Goal: Task Accomplishment & Management: Manage account settings

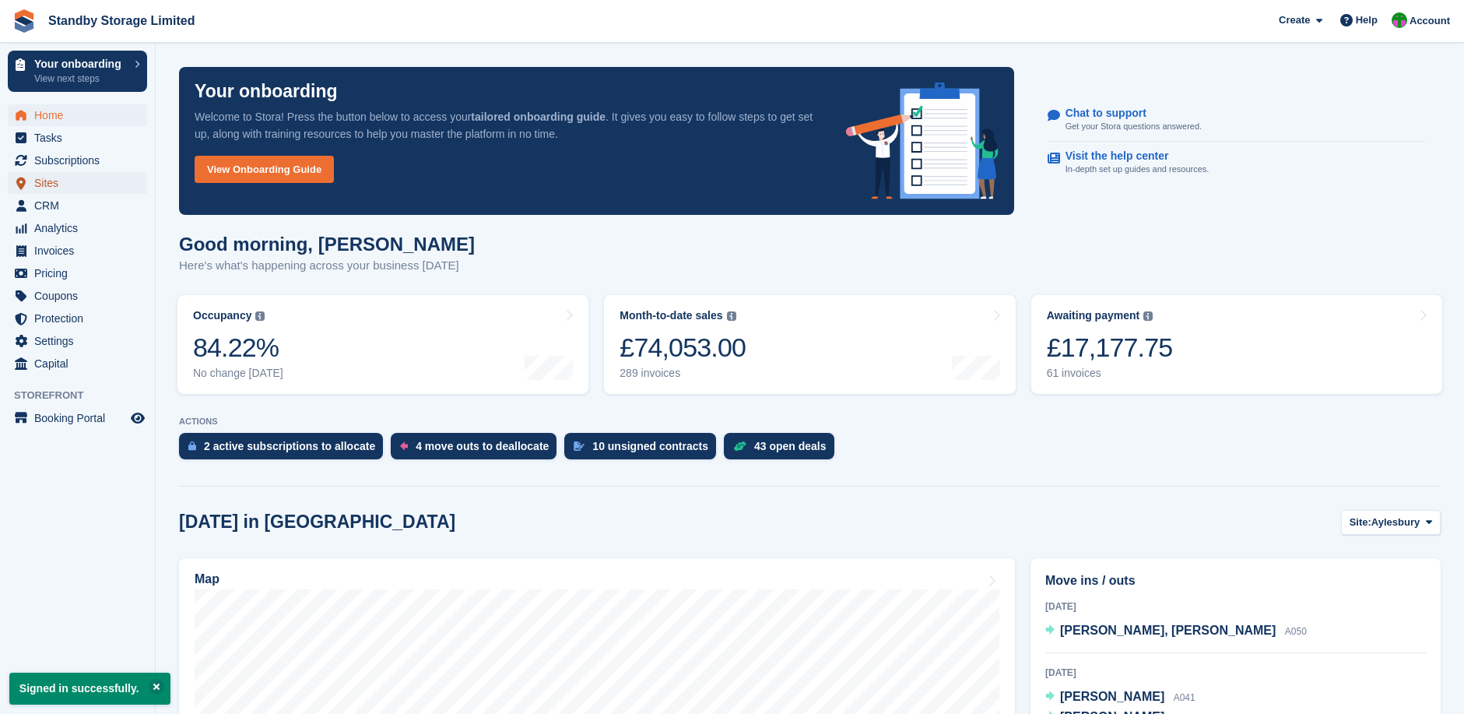
click at [52, 181] on span "Sites" at bounding box center [80, 183] width 93 height 22
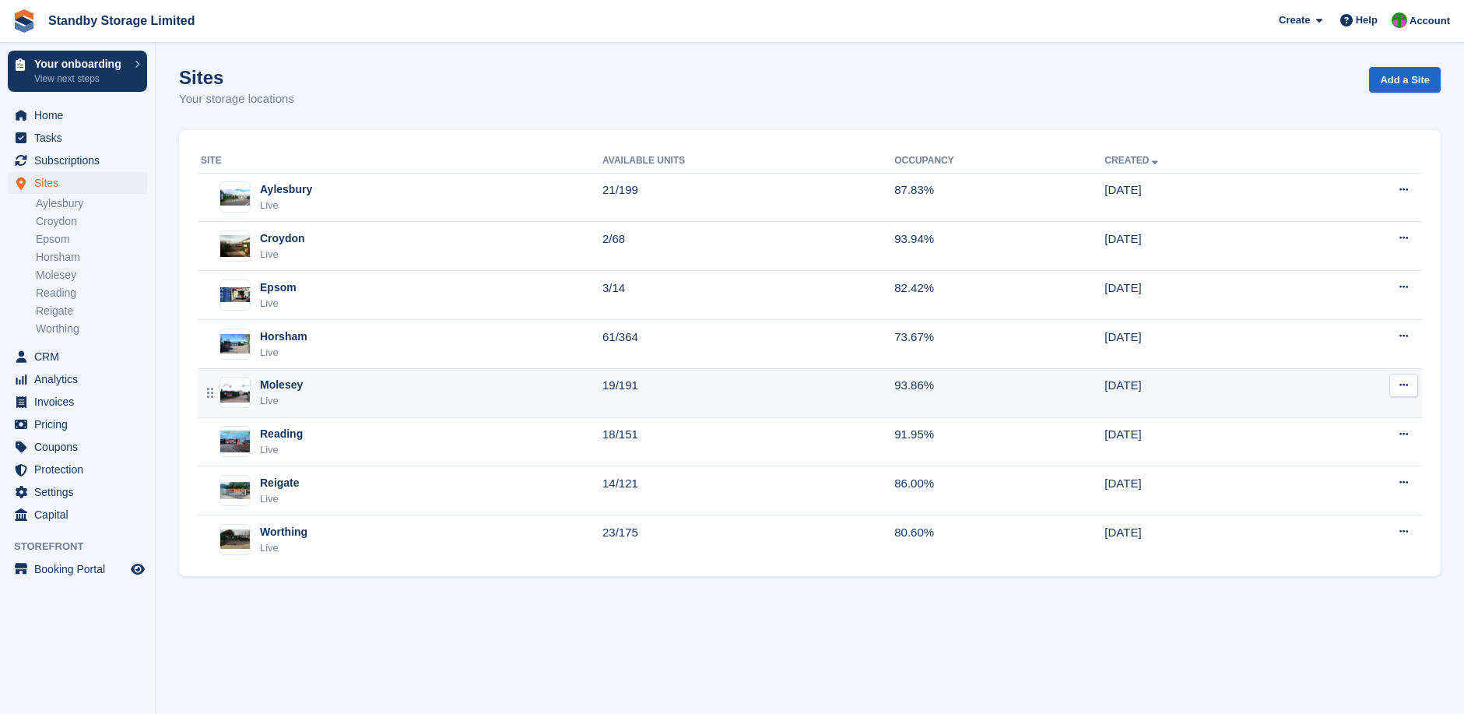
click at [286, 380] on div "Molesey" at bounding box center [281, 385] width 43 height 16
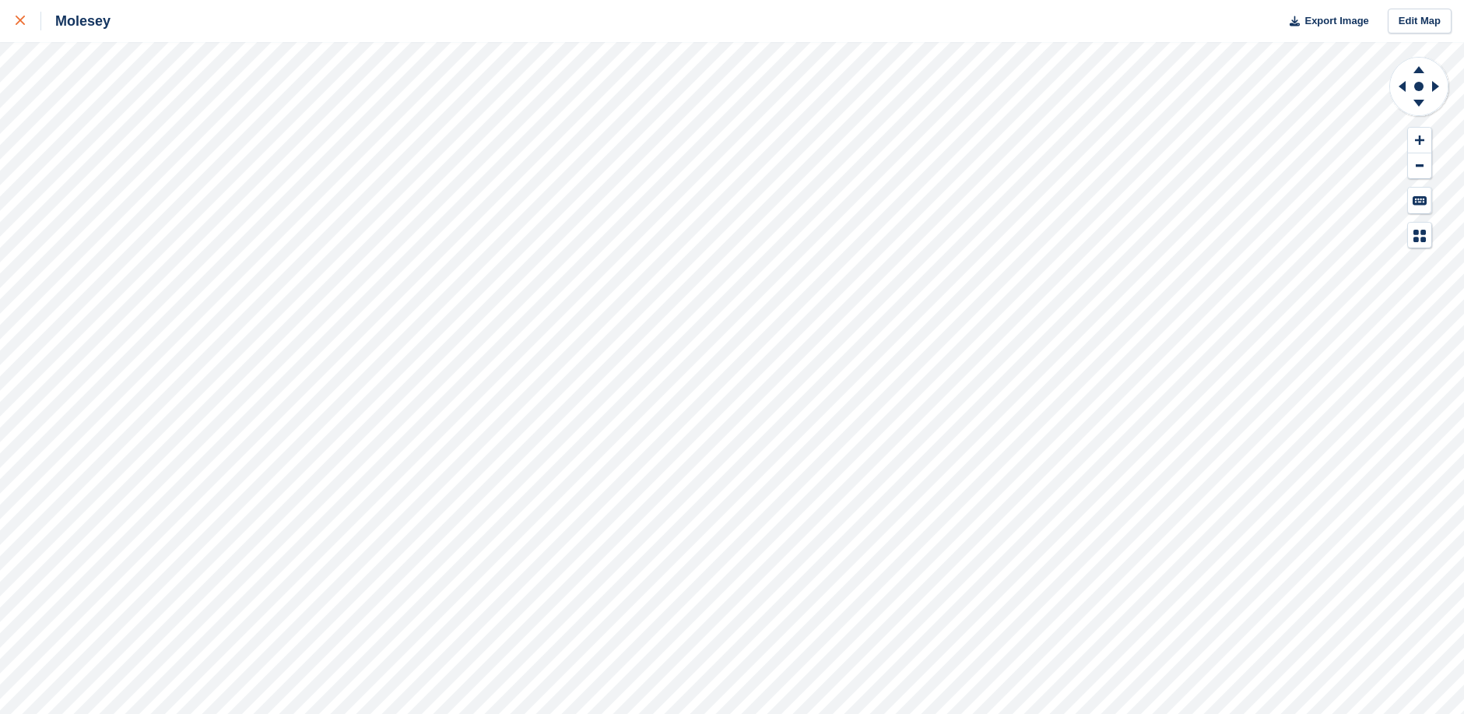
click at [17, 19] on icon at bounding box center [20, 20] width 9 height 9
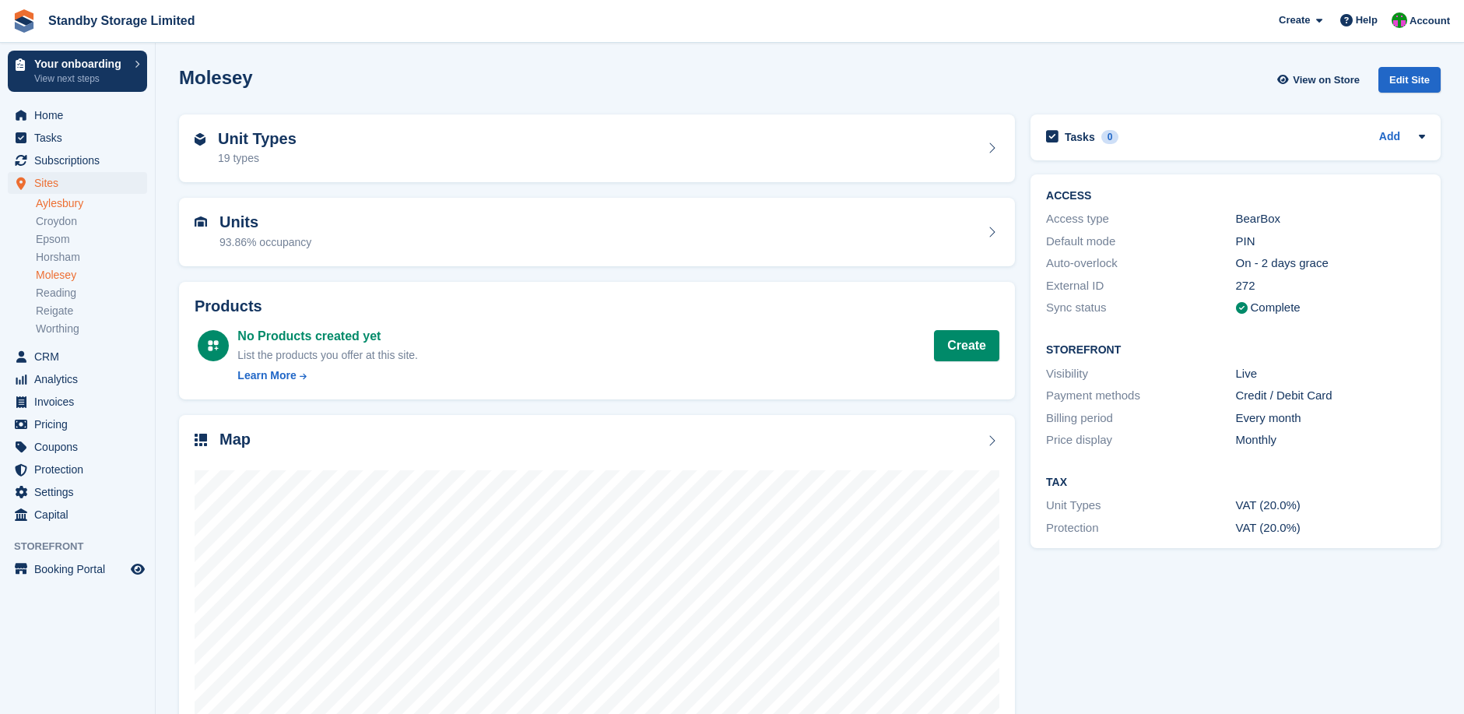
click at [72, 207] on link "Aylesbury" at bounding box center [91, 203] width 111 height 15
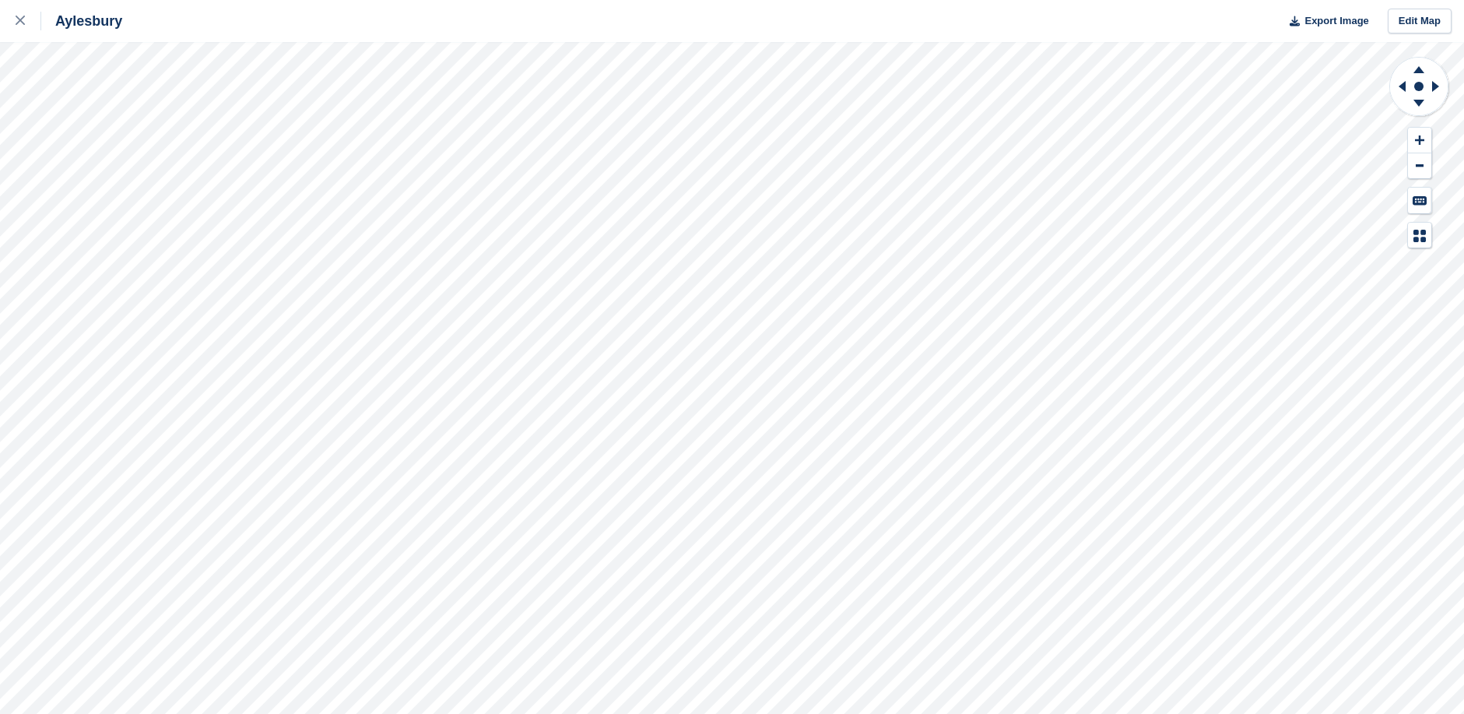
click at [18, 91] on div "Aylesbury Export Image Edit Map" at bounding box center [732, 357] width 1464 height 714
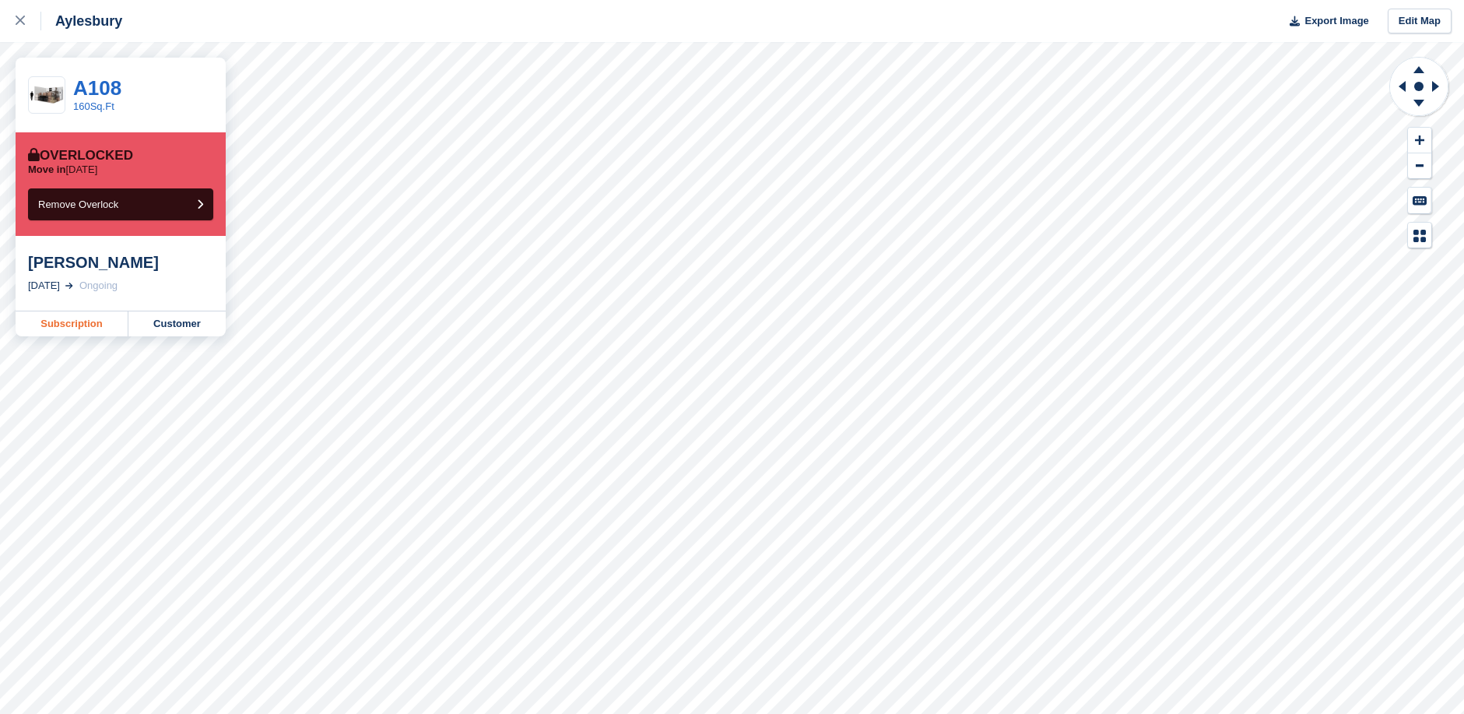
click at [90, 323] on link "Subscription" at bounding box center [72, 323] width 113 height 25
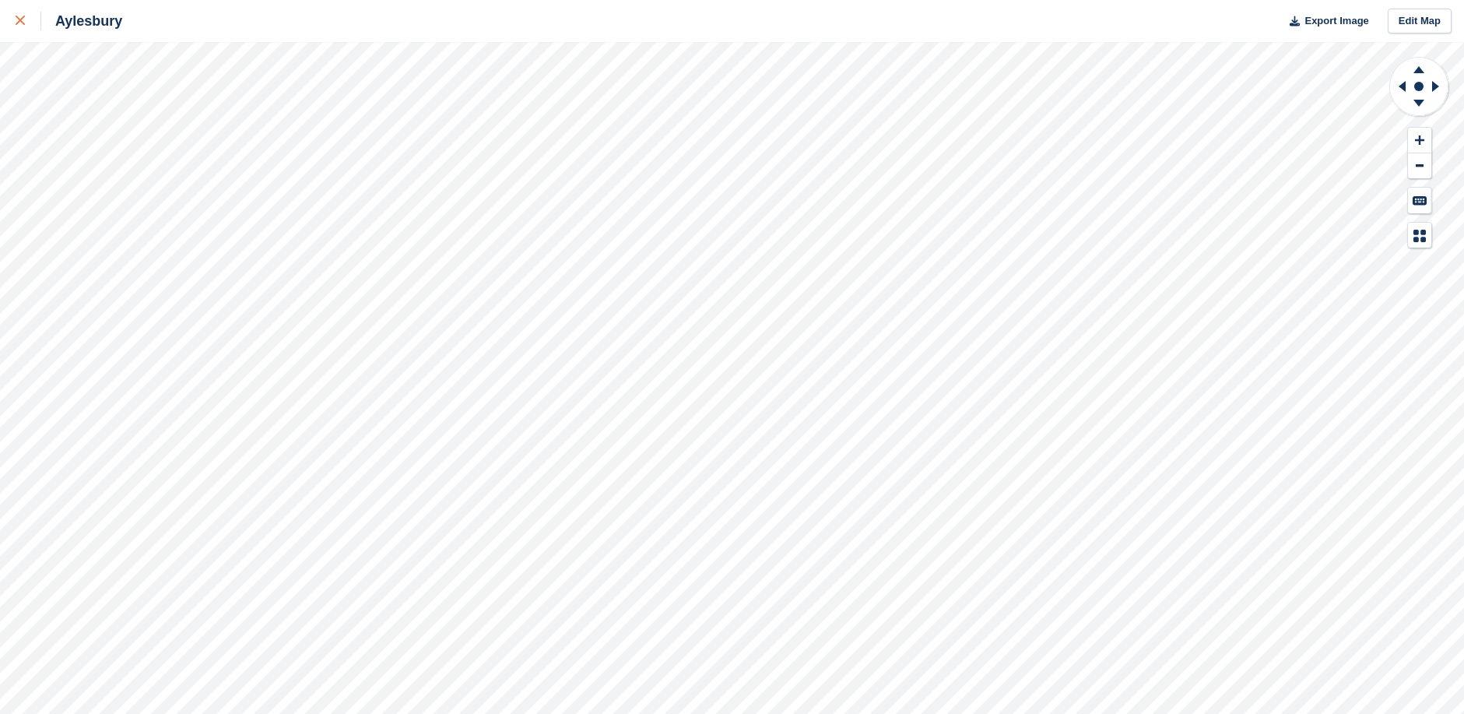
click at [23, 12] on div at bounding box center [29, 21] width 26 height 19
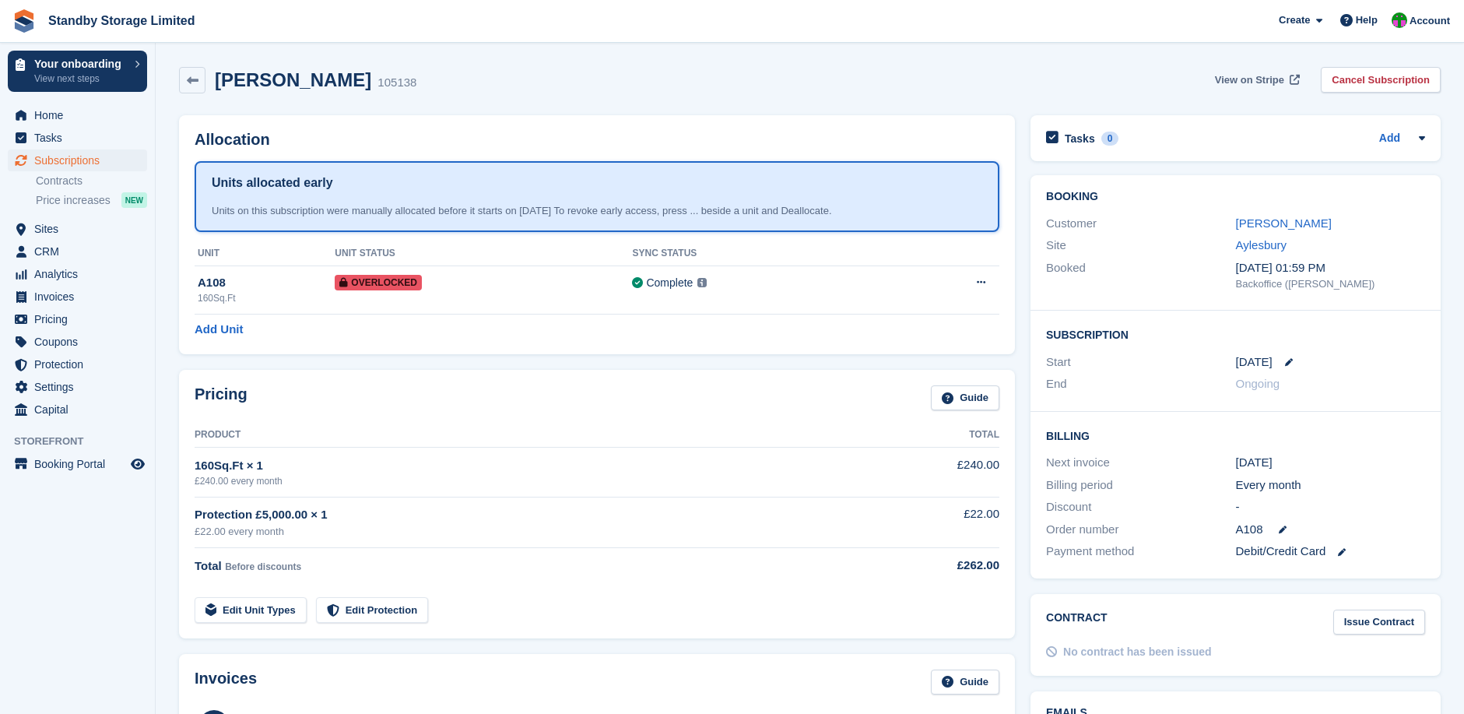
click at [1257, 78] on span "View on Stripe" at bounding box center [1249, 80] width 69 height 16
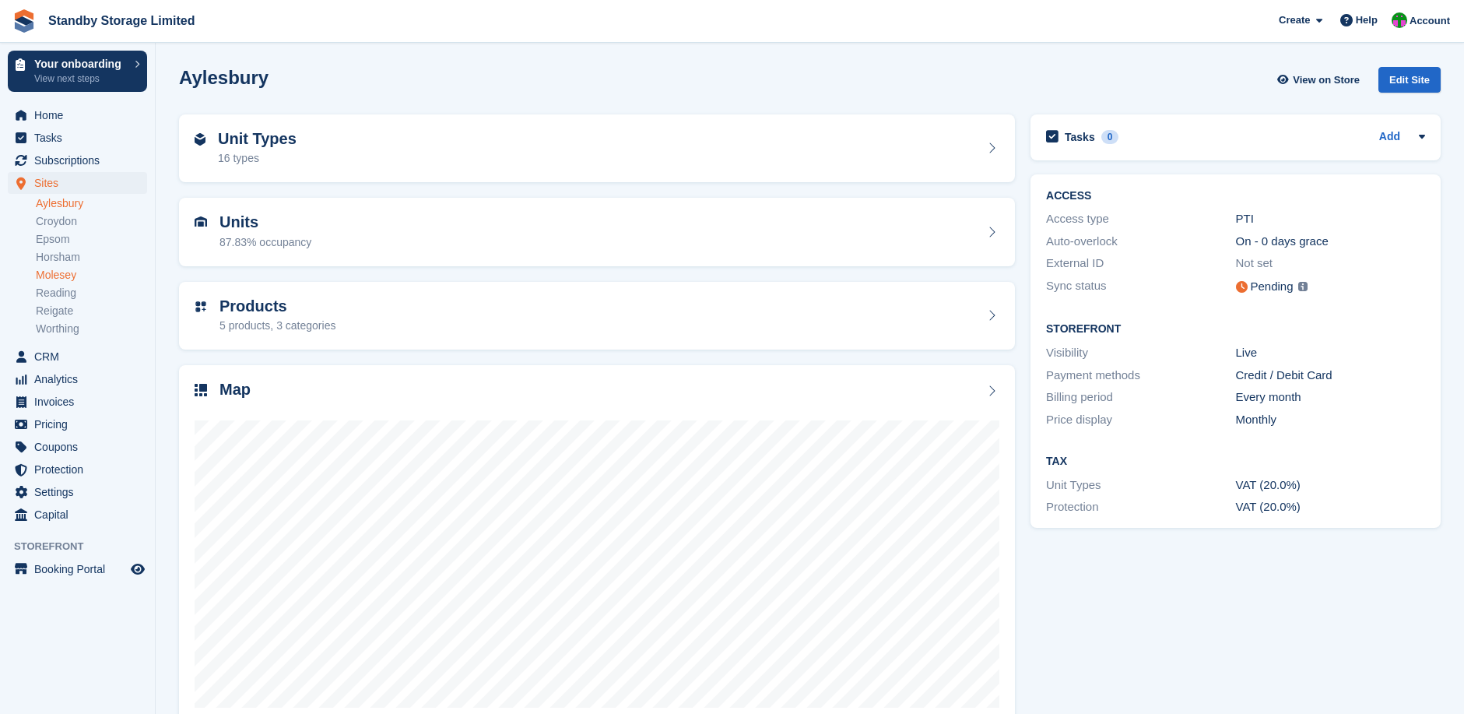
click at [56, 272] on link "Molesey" at bounding box center [91, 275] width 111 height 15
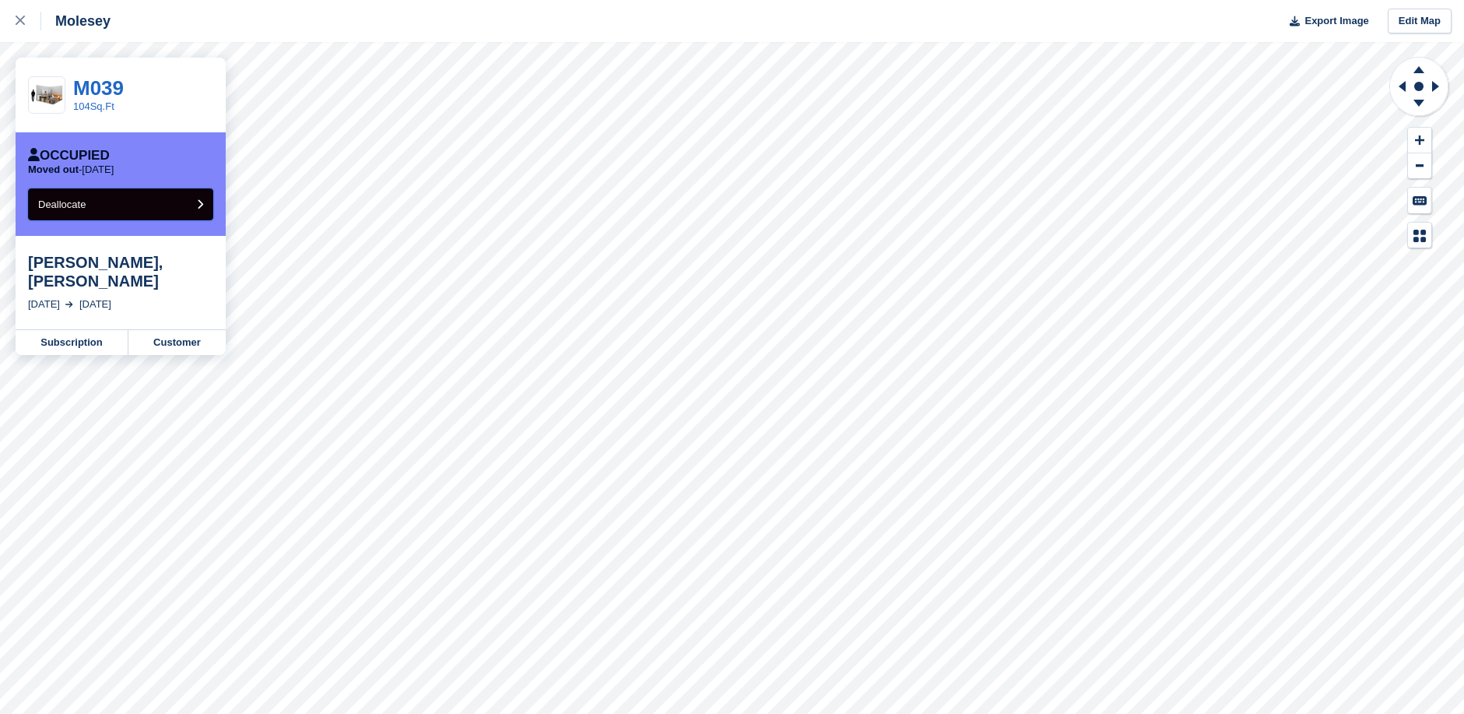
click at [121, 201] on button "Deallocate" at bounding box center [120, 204] width 185 height 32
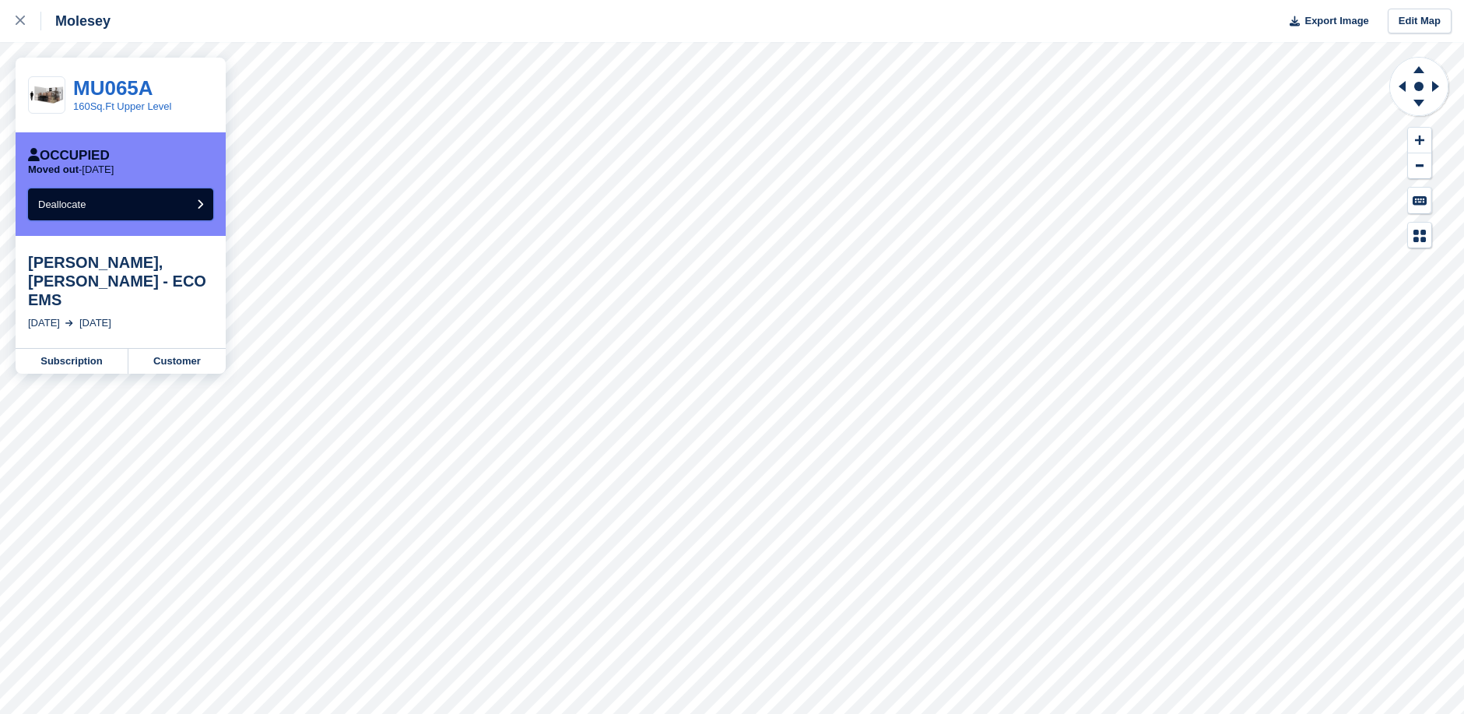
click at [125, 200] on button "Deallocate" at bounding box center [120, 204] width 185 height 32
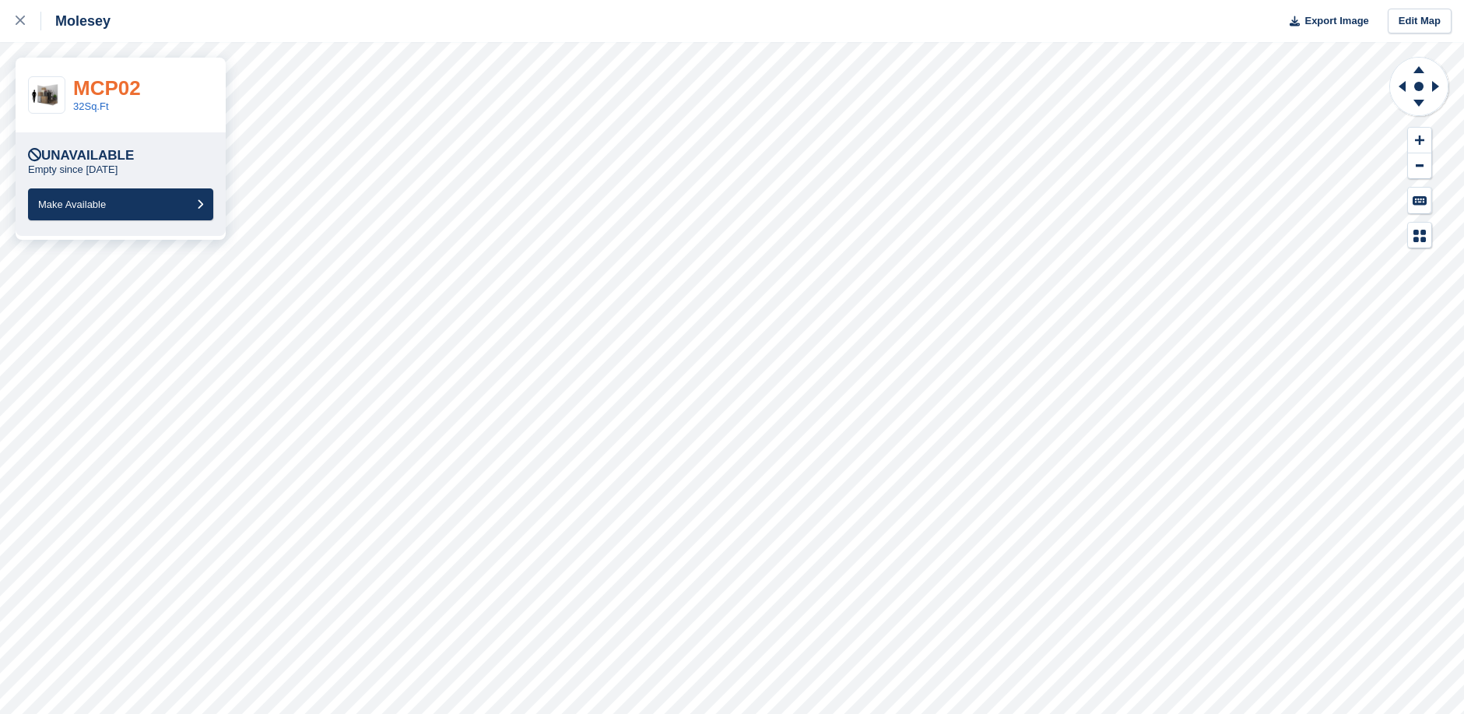
click at [100, 84] on link "MCP02" at bounding box center [107, 87] width 68 height 23
click at [97, 85] on link "MU035" at bounding box center [105, 87] width 65 height 23
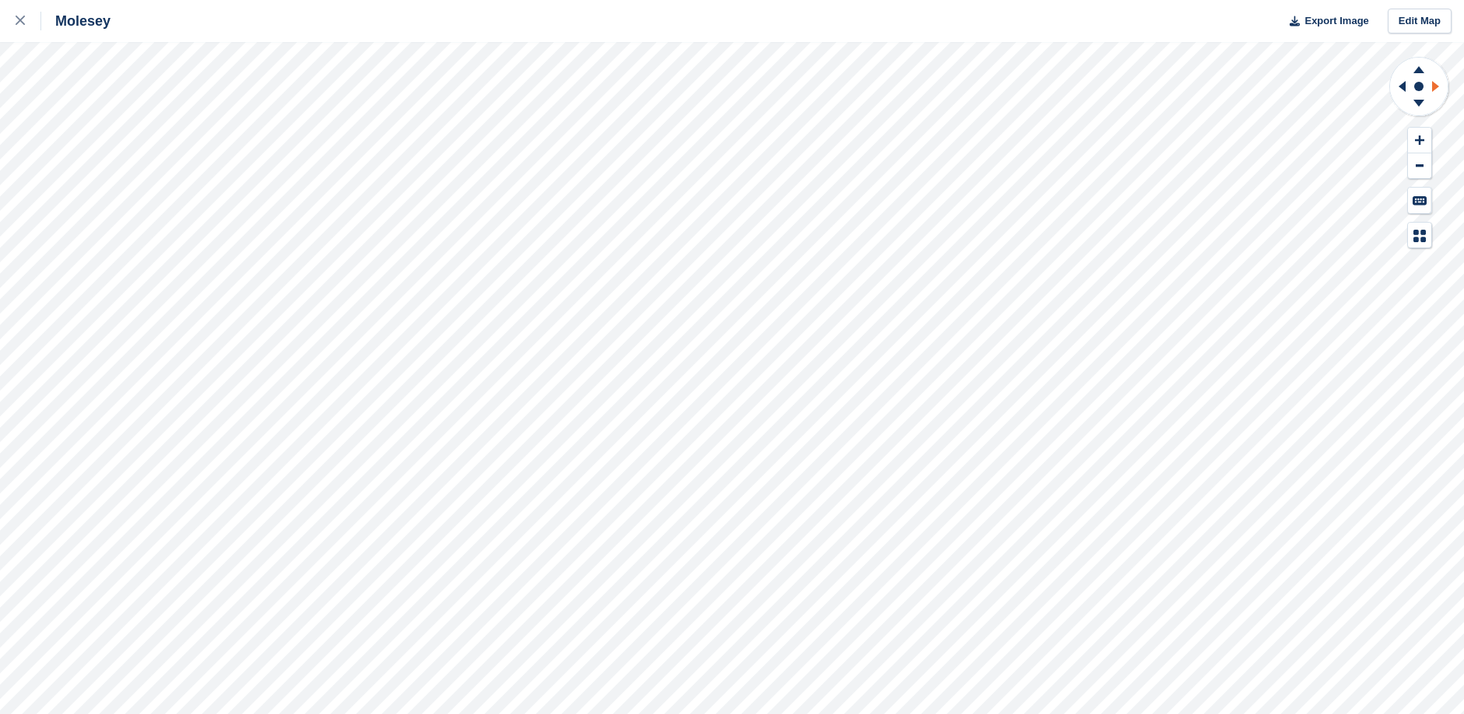
click at [1435, 86] on icon at bounding box center [1435, 86] width 7 height 11
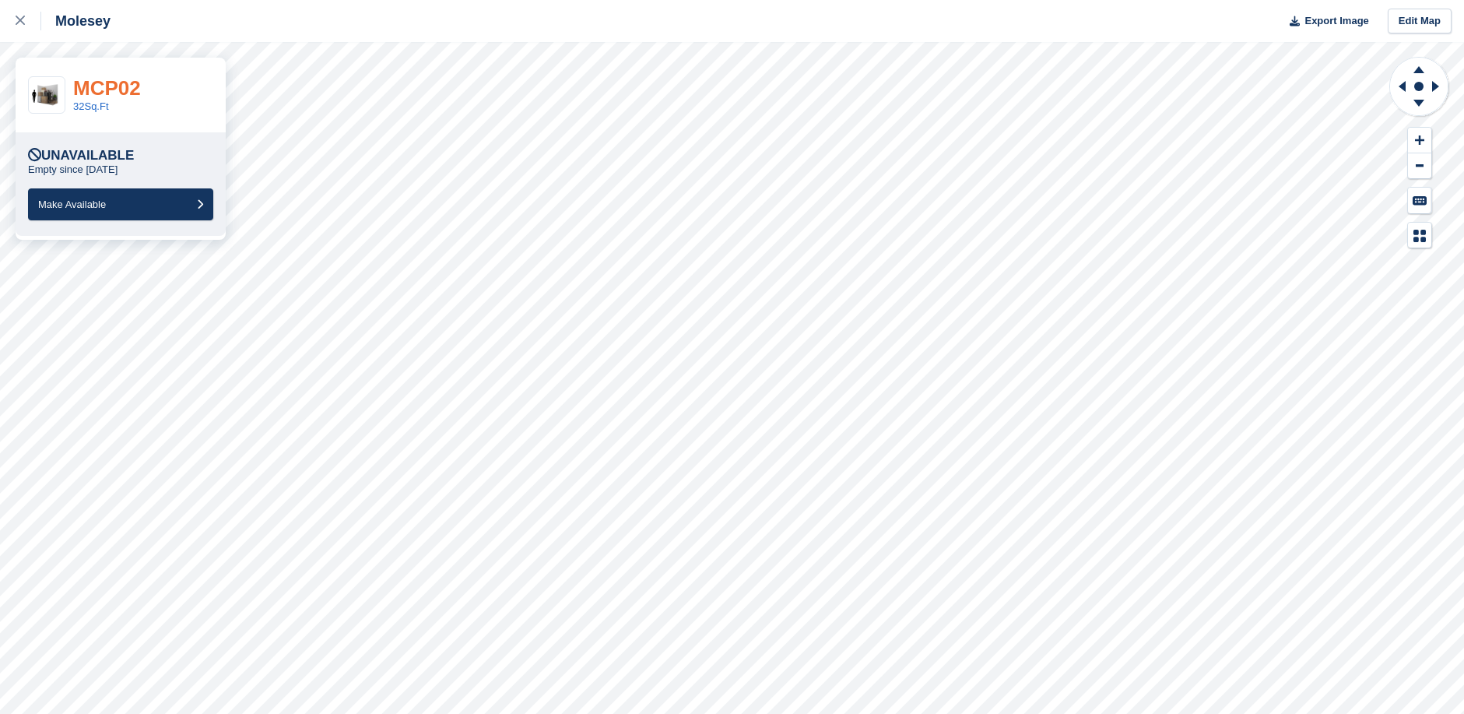
click at [132, 89] on link "MCP02" at bounding box center [107, 87] width 68 height 23
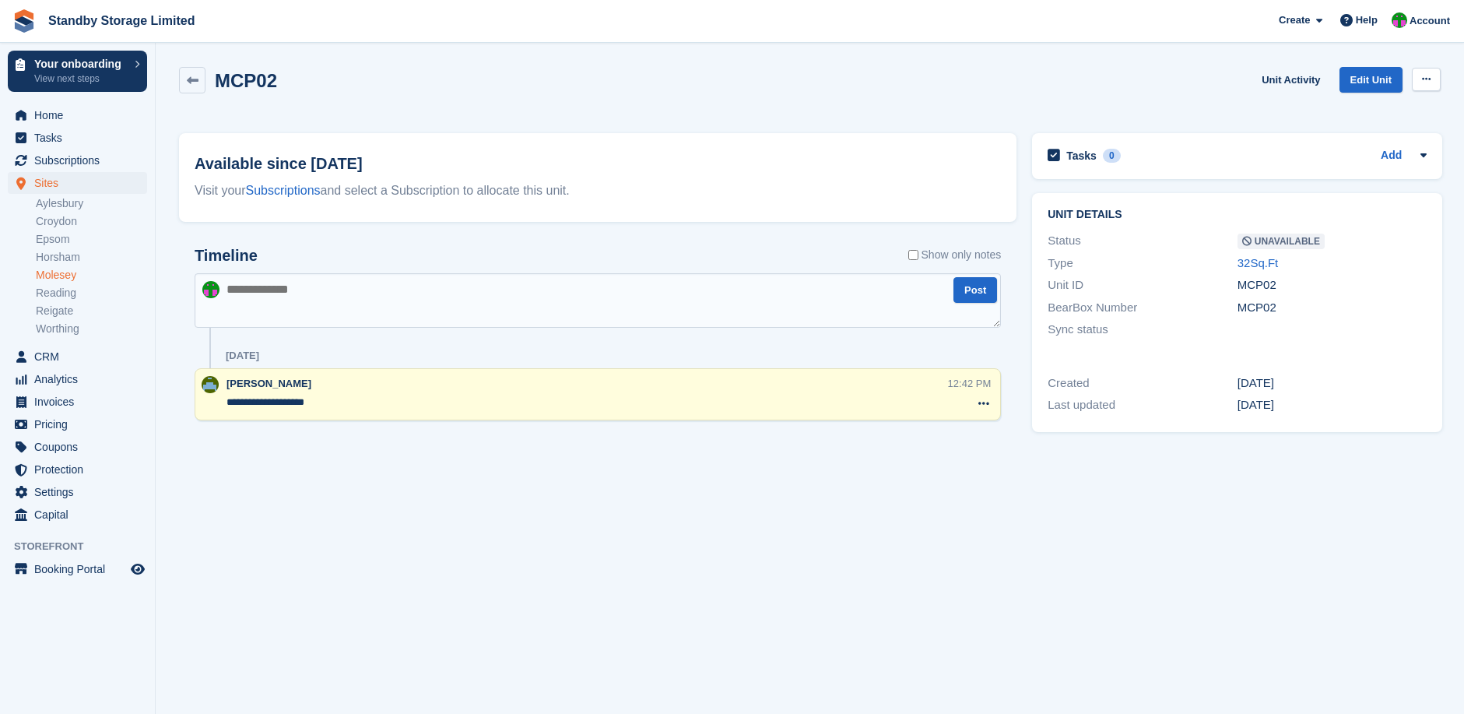
click at [1428, 78] on icon at bounding box center [1426, 79] width 9 height 10
click at [1331, 110] on p "Make Available" at bounding box center [1365, 110] width 135 height 20
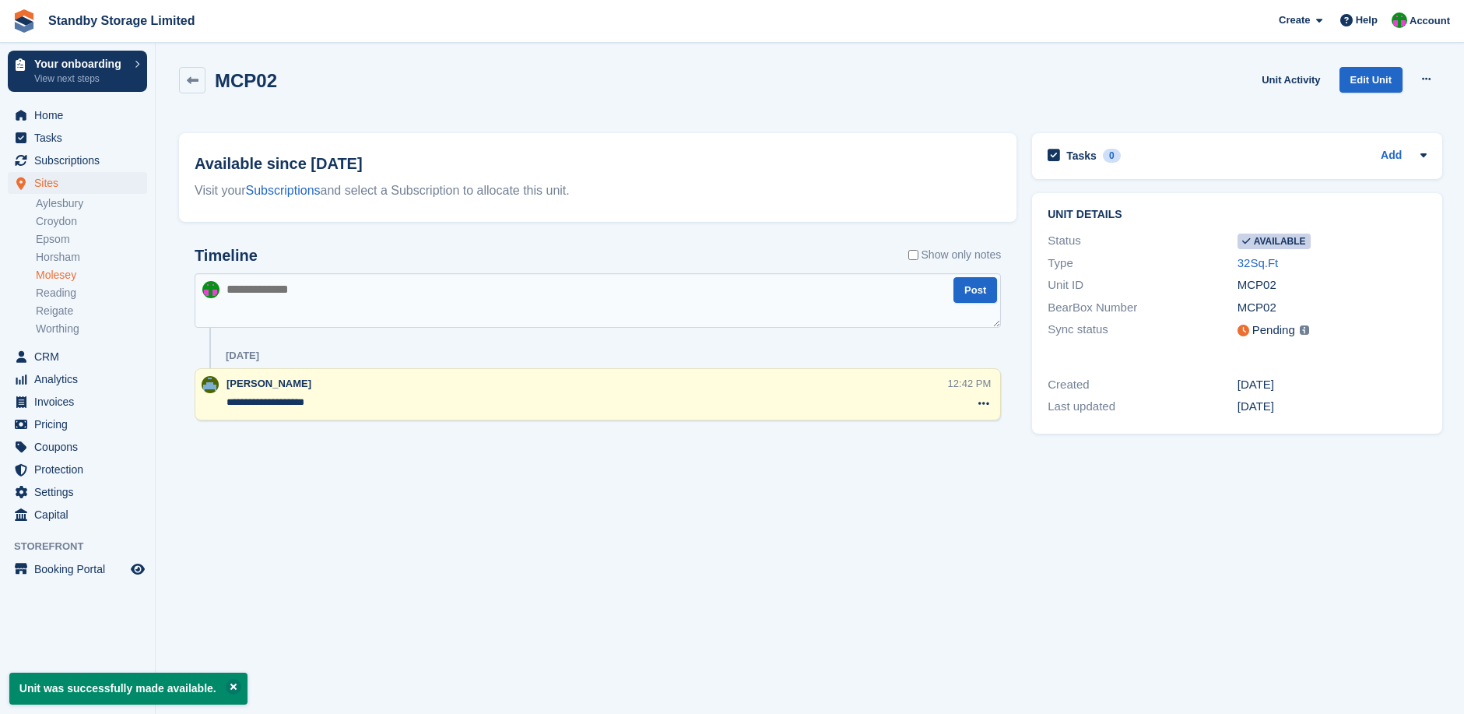
click at [240, 290] on textarea at bounding box center [598, 300] width 806 height 54
type textarea "*******"
click at [621, 492] on section "Unit was successfully made available. MCP02 Unit Activity Edit Unit Make unavai…" at bounding box center [810, 357] width 1308 height 714
click at [318, 290] on textarea "*******" at bounding box center [598, 300] width 806 height 54
